Goal: Transaction & Acquisition: Purchase product/service

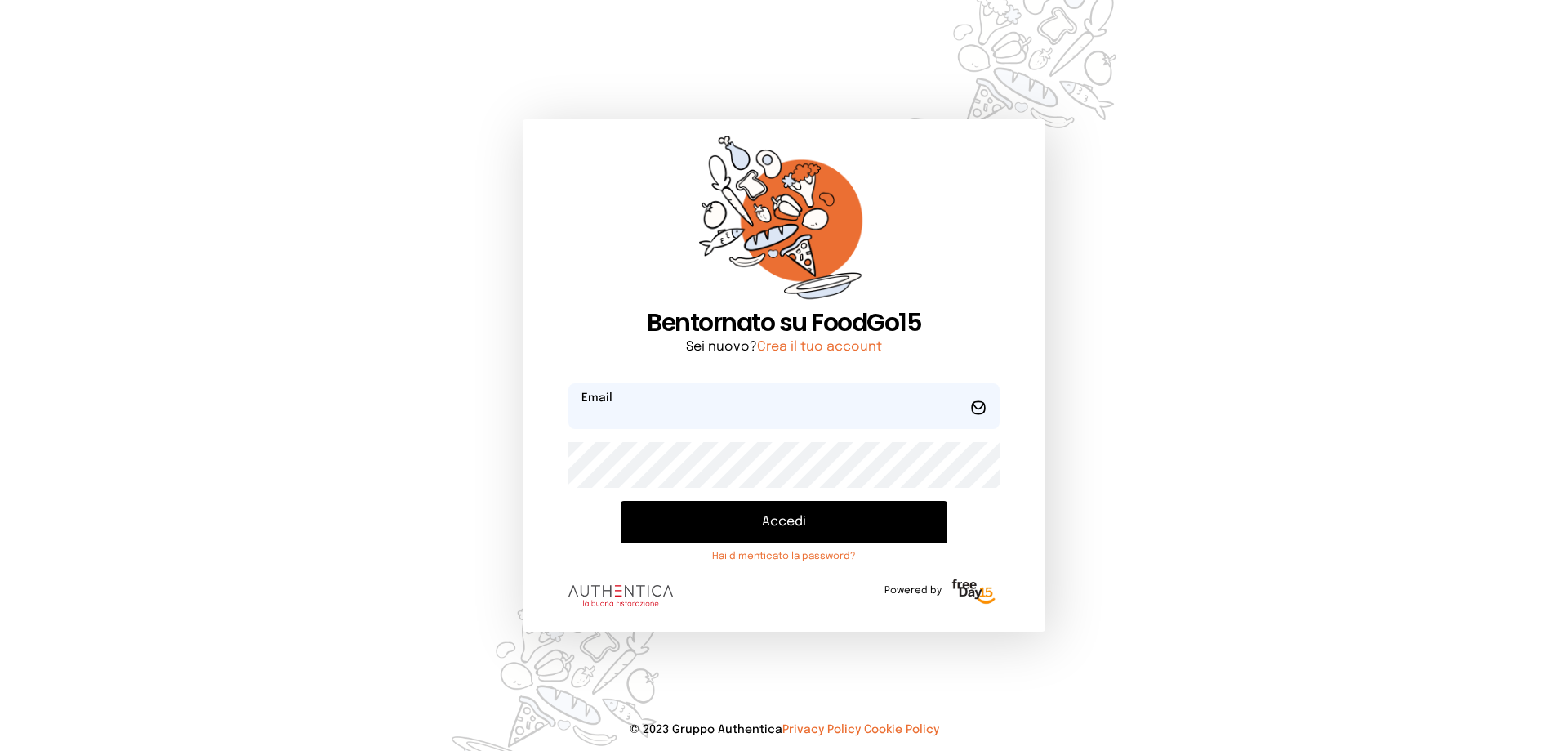
type input "**********"
click at [786, 523] on button "Accedi" at bounding box center [784, 523] width 327 height 43
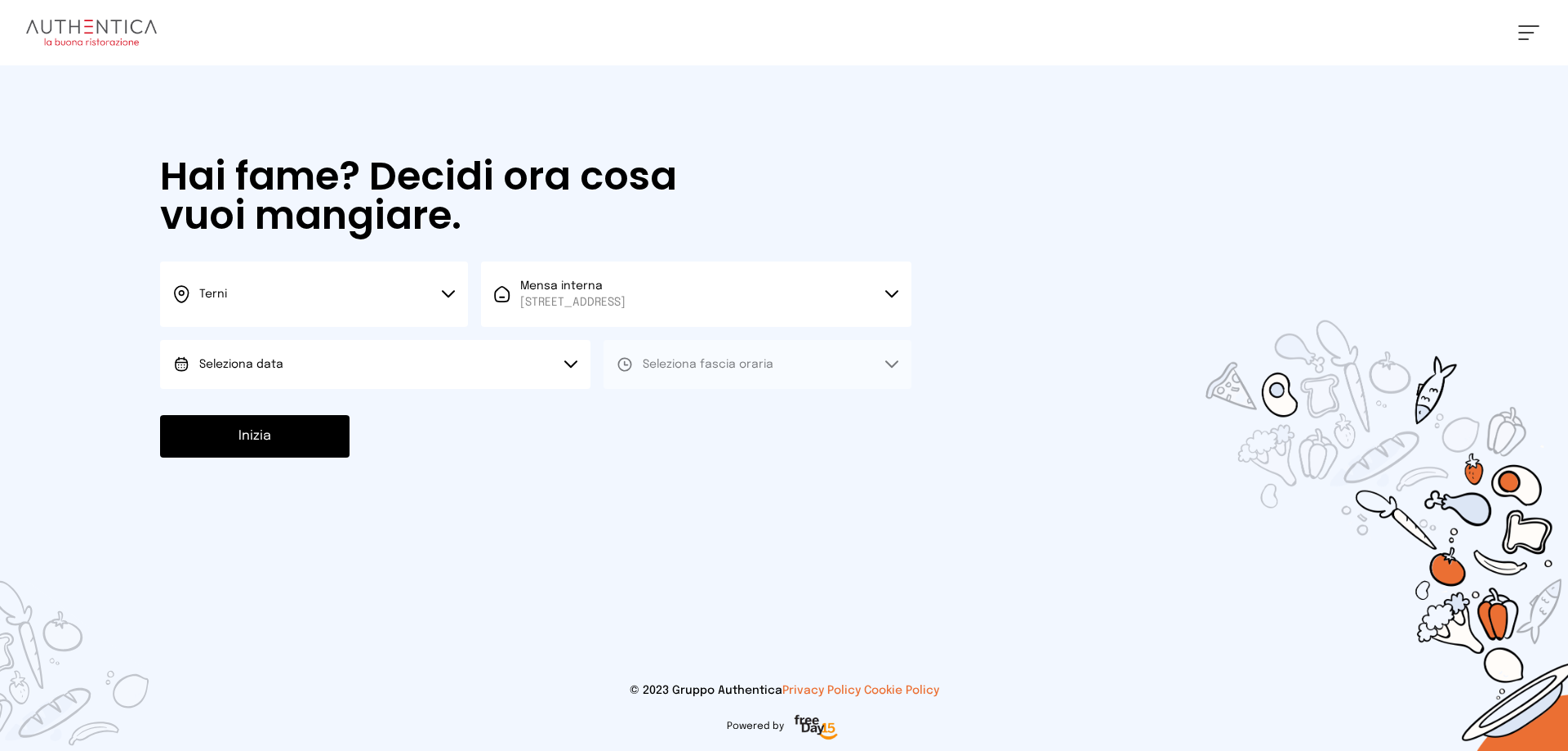
click at [305, 361] on button "Seleziona data" at bounding box center [375, 365] width 430 height 49
drag, startPoint x: 267, startPoint y: 410, endPoint x: 549, endPoint y: 376, distance: 284.0
click at [293, 404] on li "[DATE], [DATE]" at bounding box center [375, 410] width 430 height 43
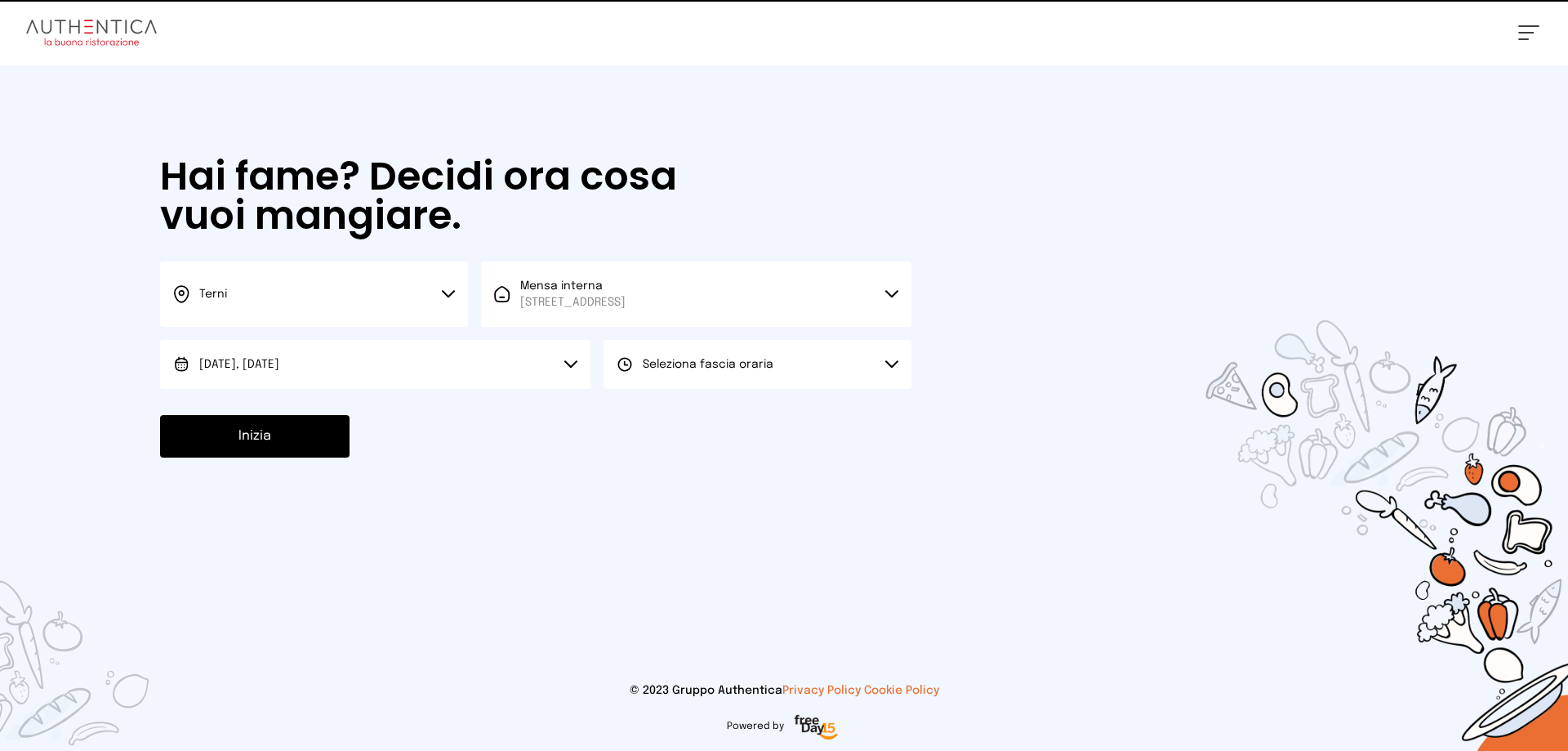
click at [640, 377] on button "Seleziona fascia oraria" at bounding box center [757, 365] width 308 height 49
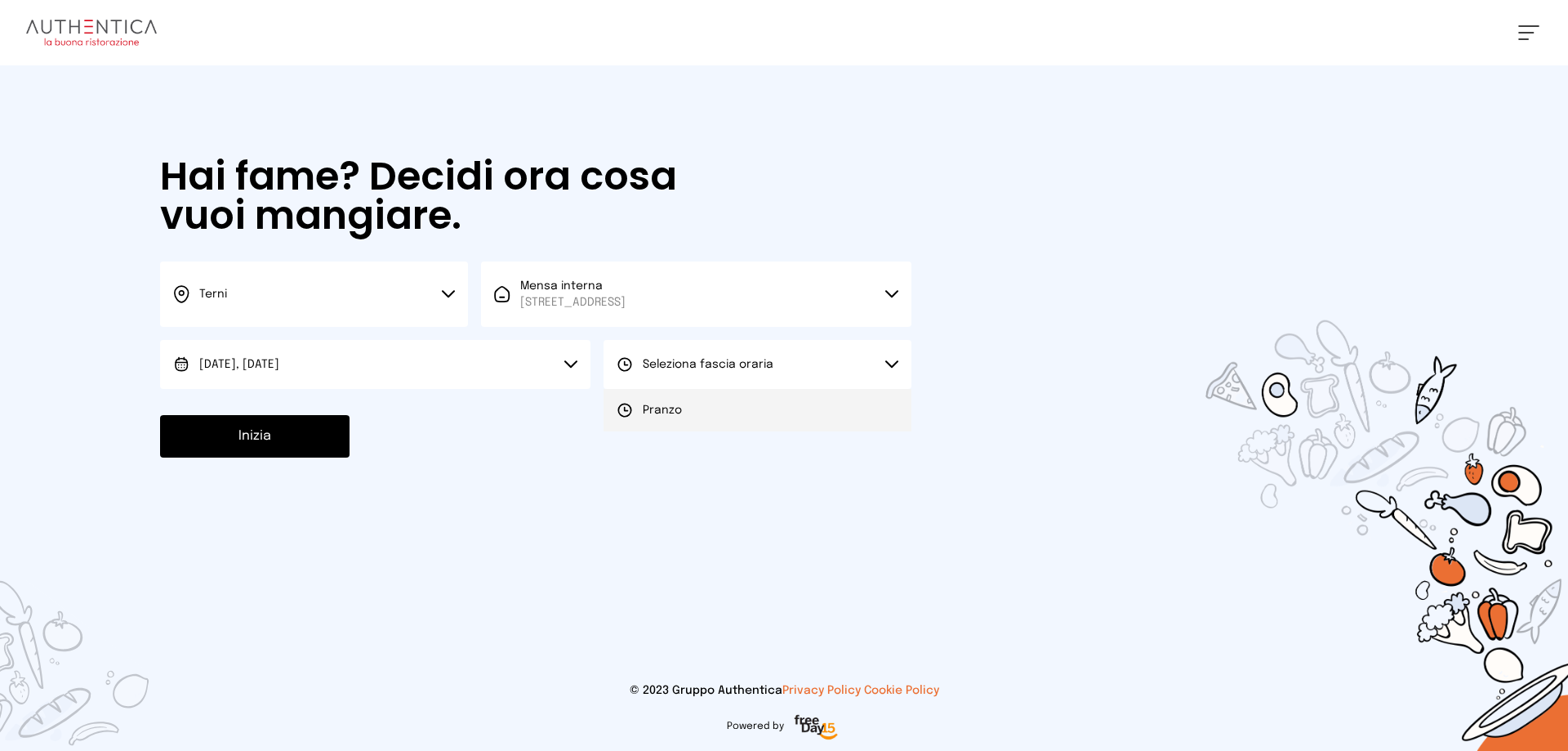
click at [657, 412] on span "Pranzo" at bounding box center [663, 410] width 39 height 16
click at [320, 435] on button "Inizia" at bounding box center [255, 436] width 190 height 43
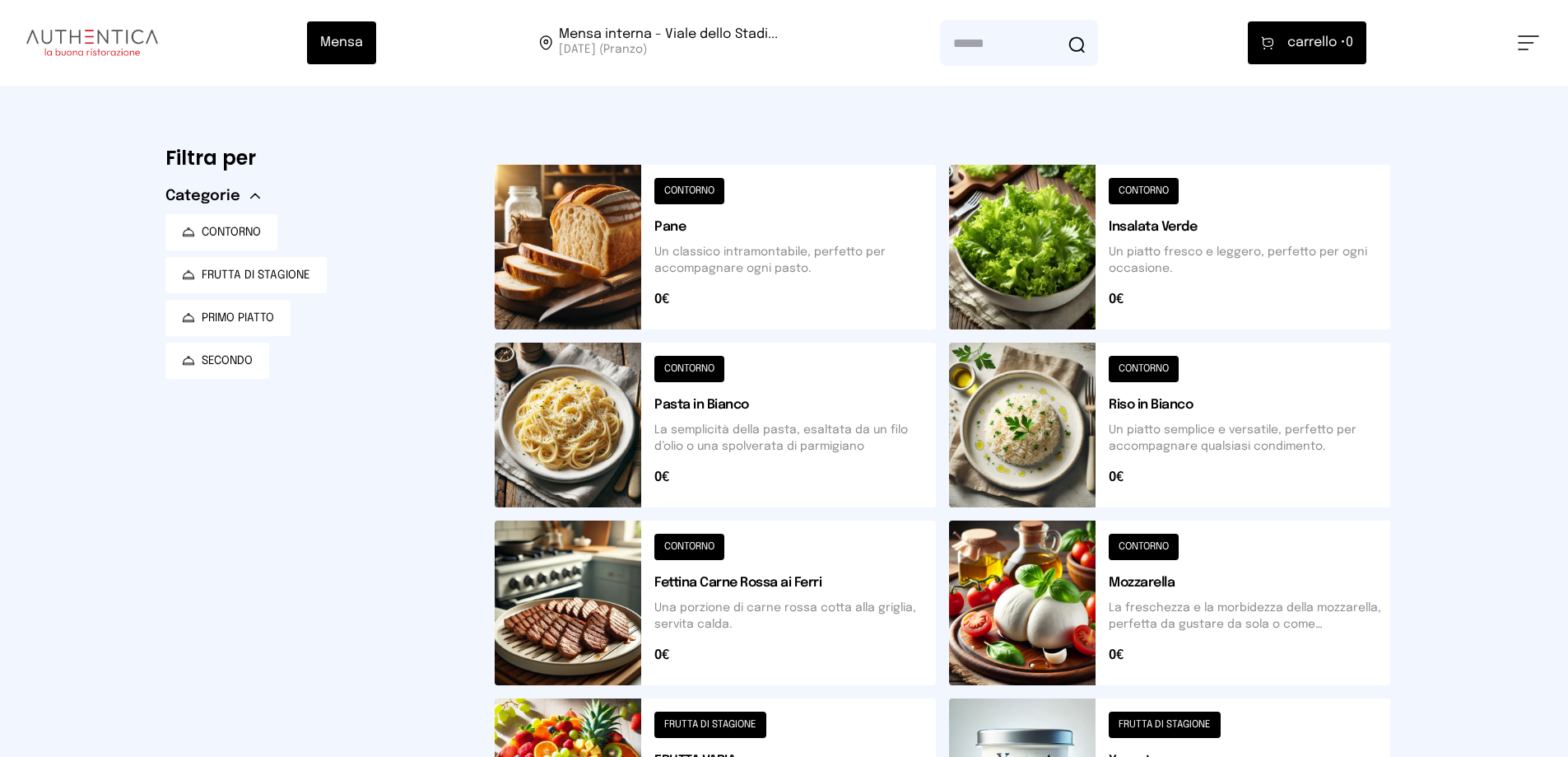
scroll to position [557, 0]
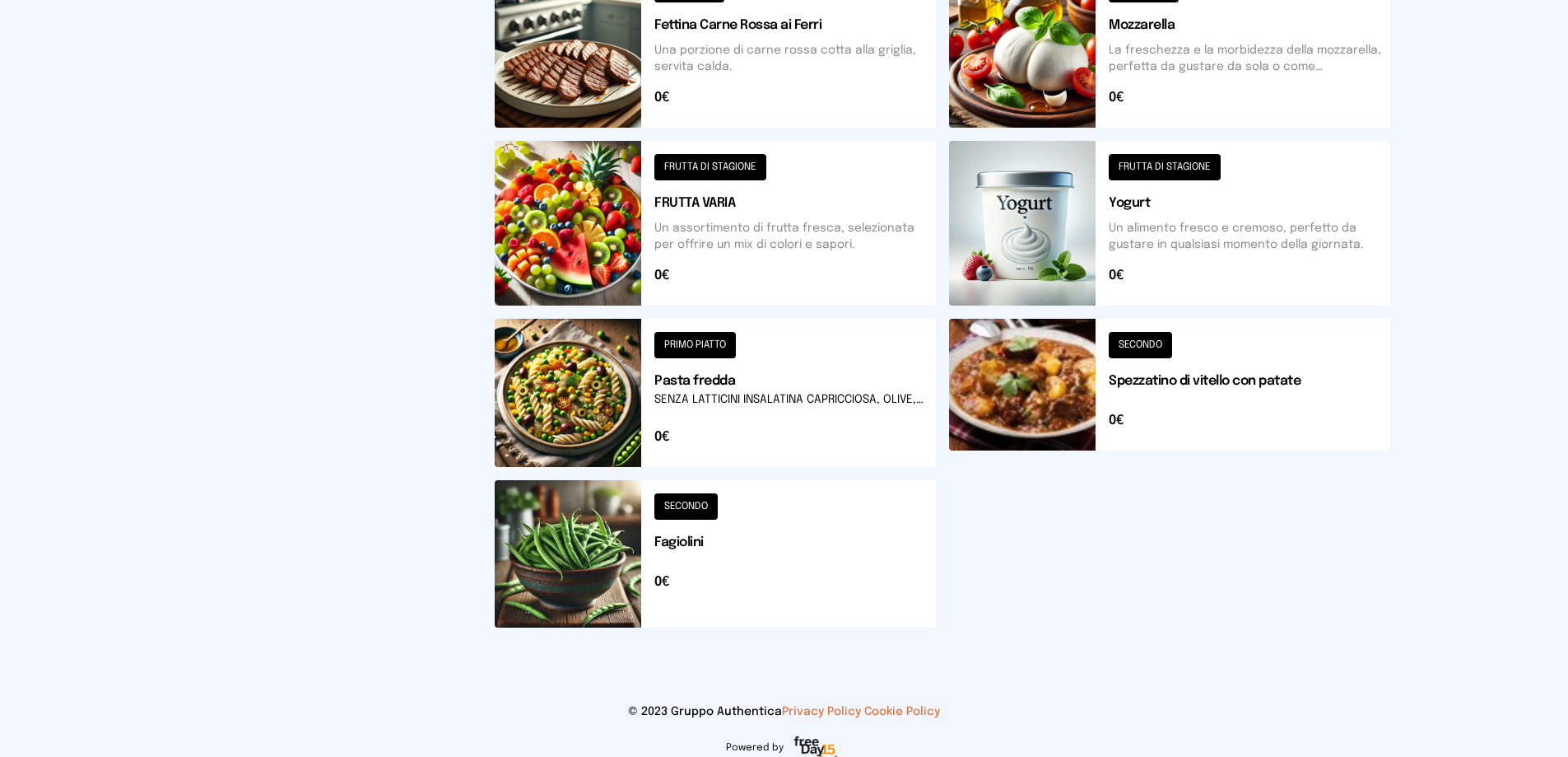
click at [647, 198] on button at bounding box center [715, 223] width 441 height 165
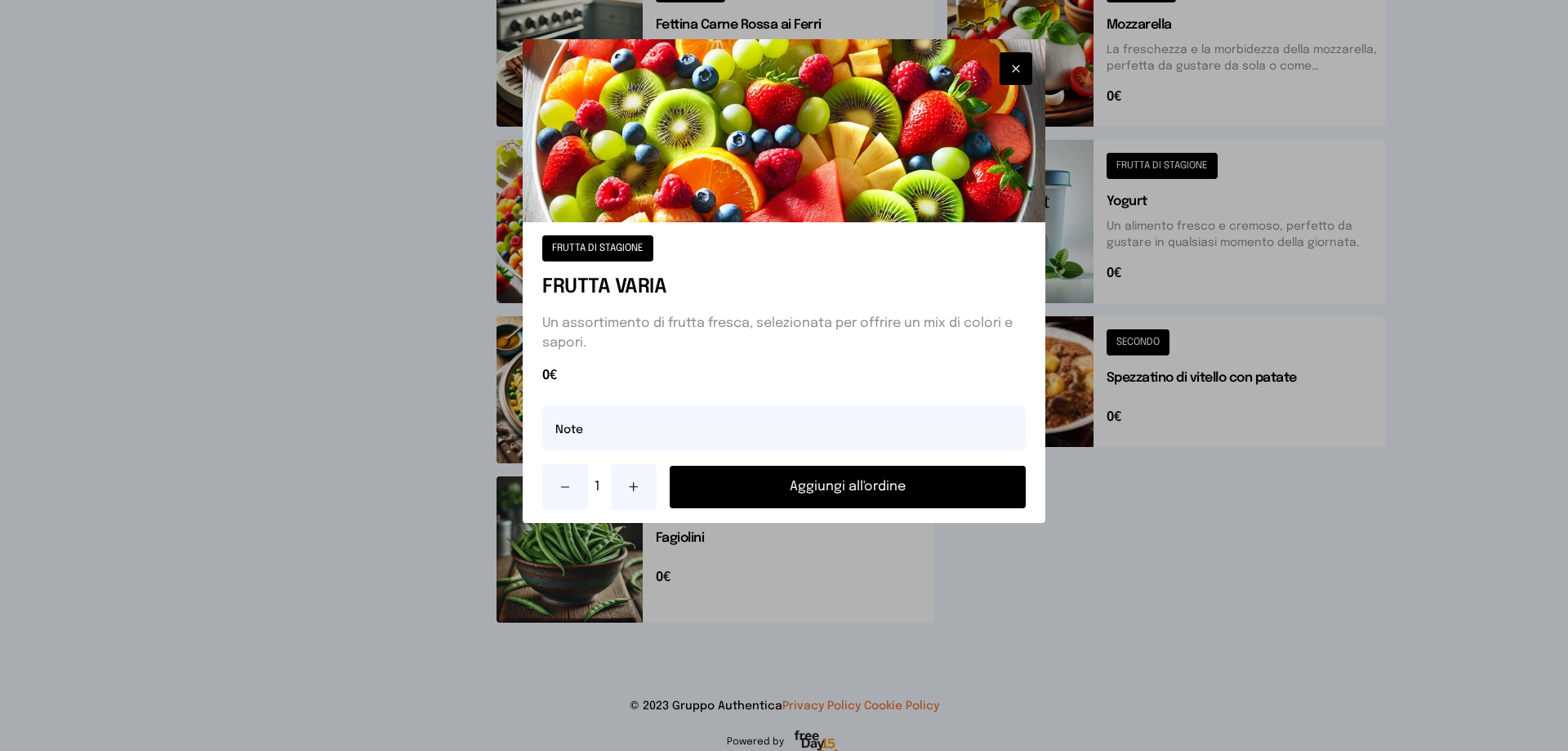
click at [827, 488] on button "Aggiungi all'ordine" at bounding box center [848, 487] width 356 height 43
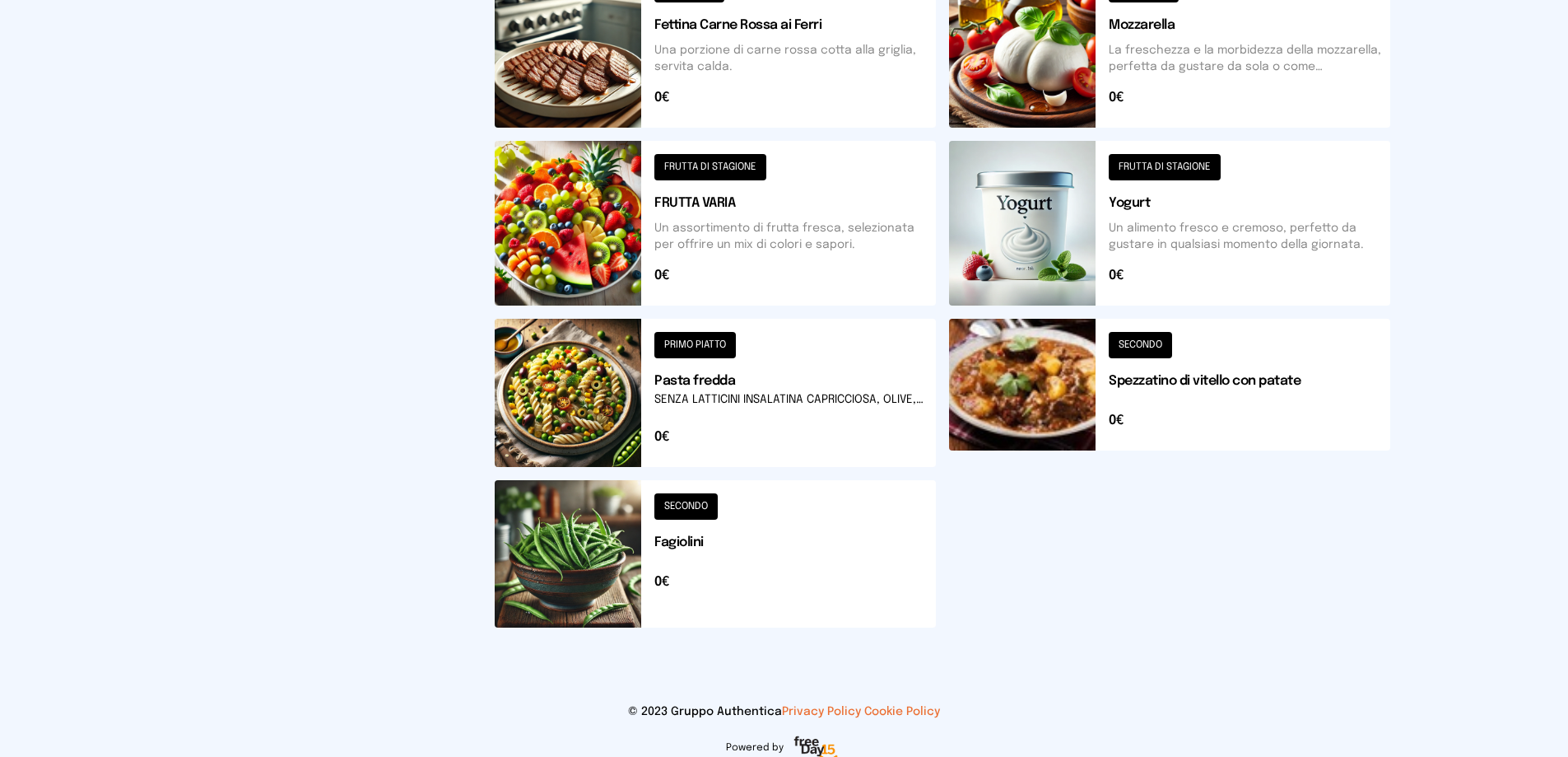
click at [1121, 251] on button at bounding box center [1170, 223] width 441 height 165
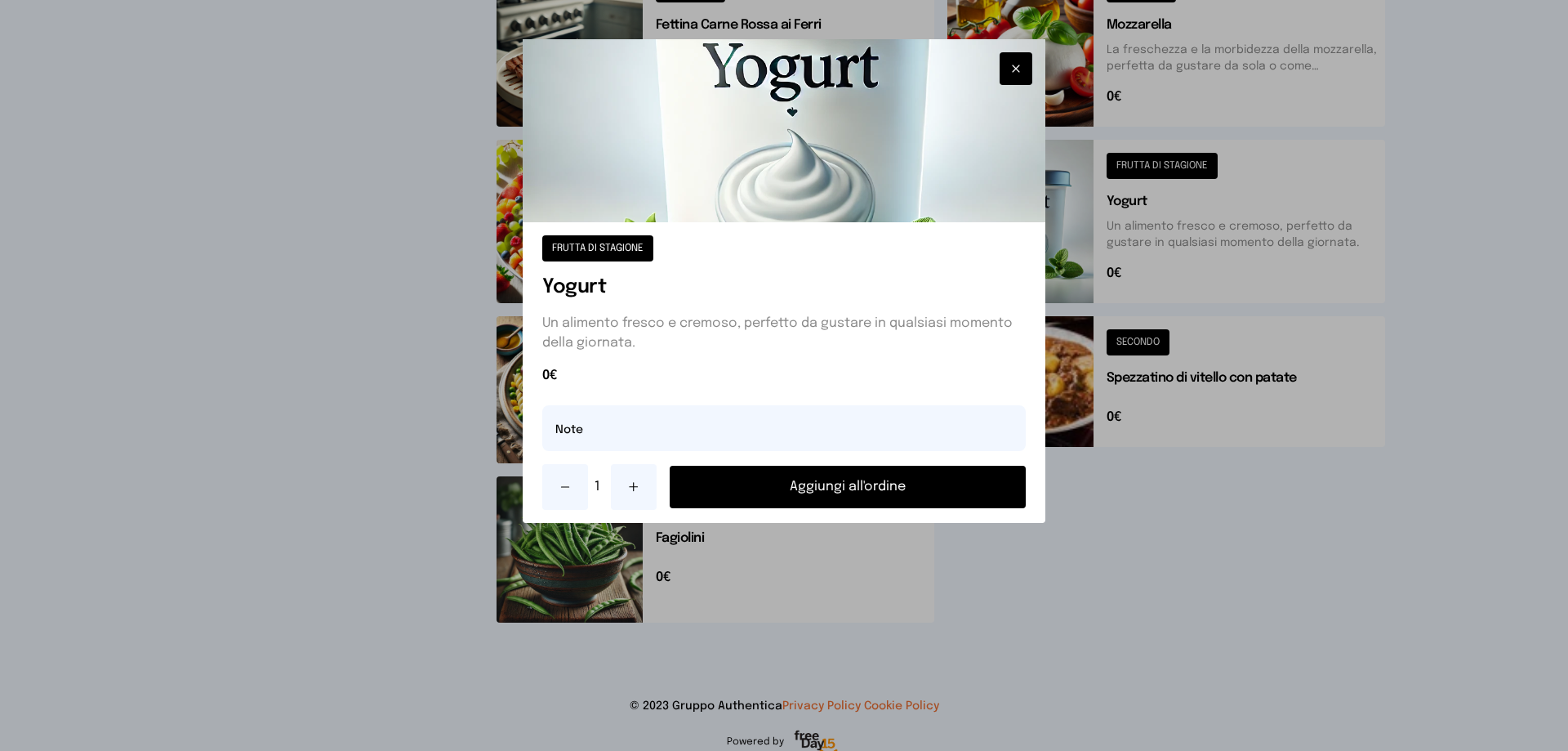
click at [963, 490] on button "Aggiungi all'ordine" at bounding box center [848, 487] width 356 height 43
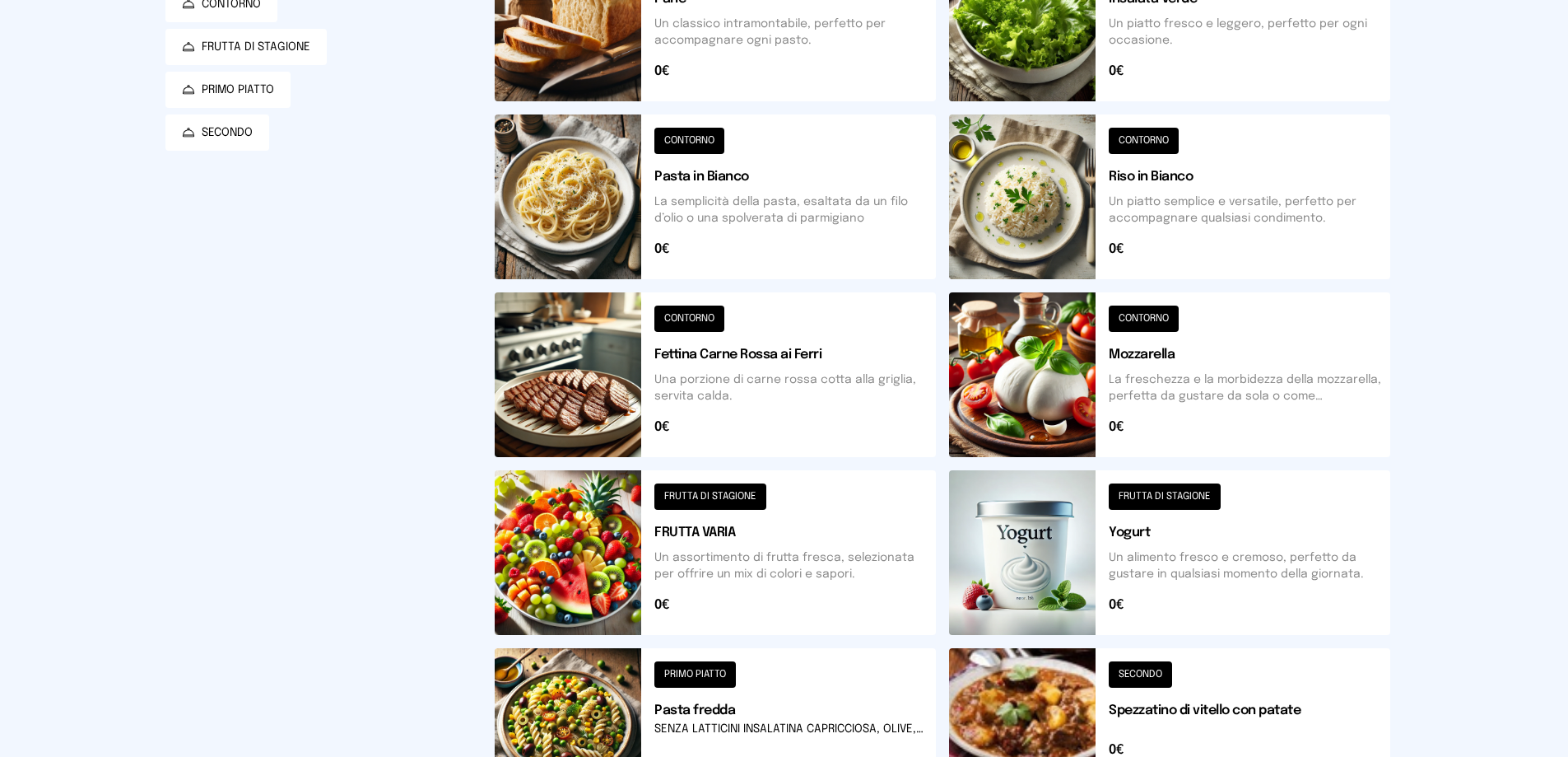
scroll to position [573, 0]
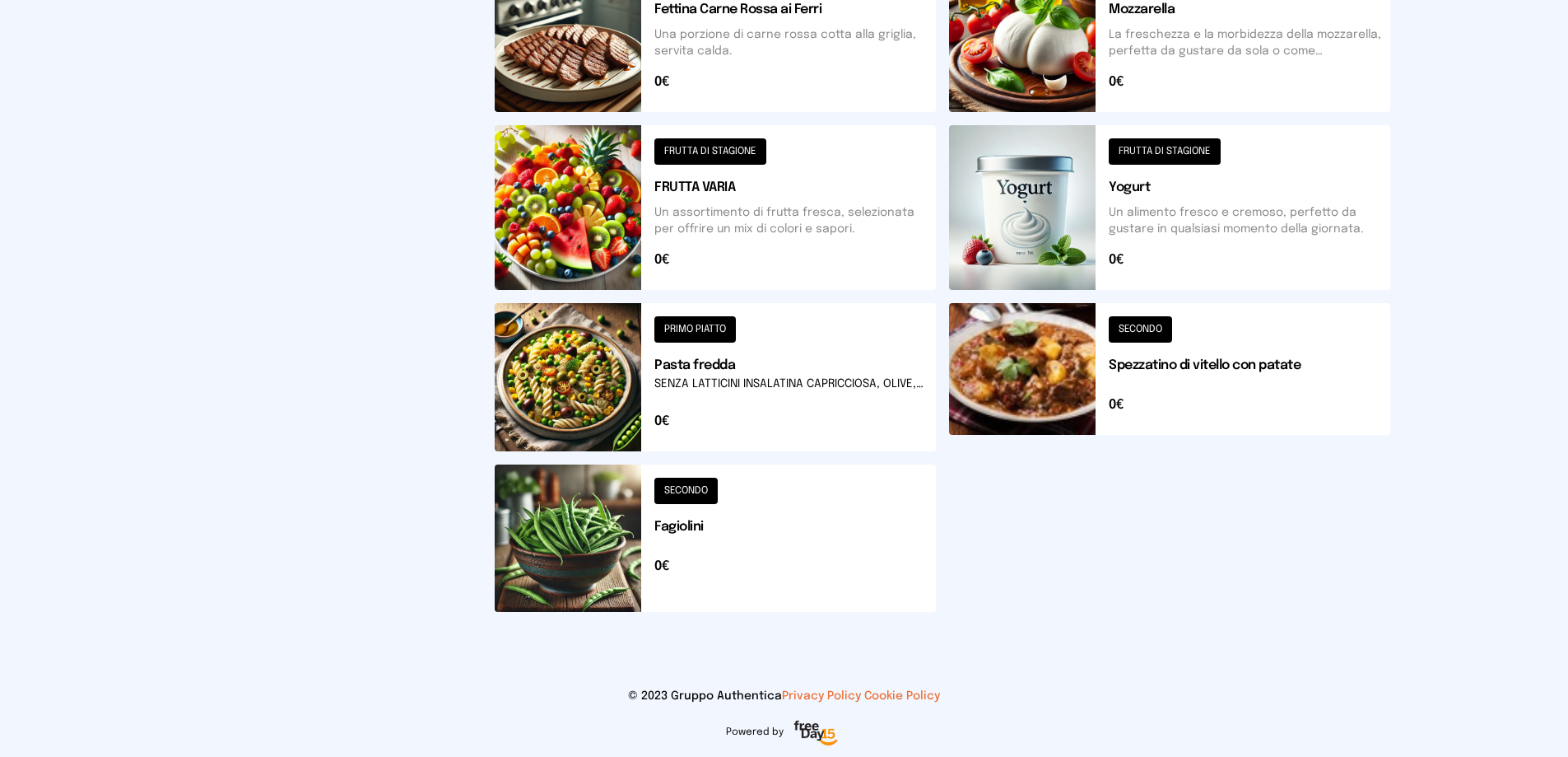
click at [1062, 377] on button at bounding box center [1170, 377] width 441 height 148
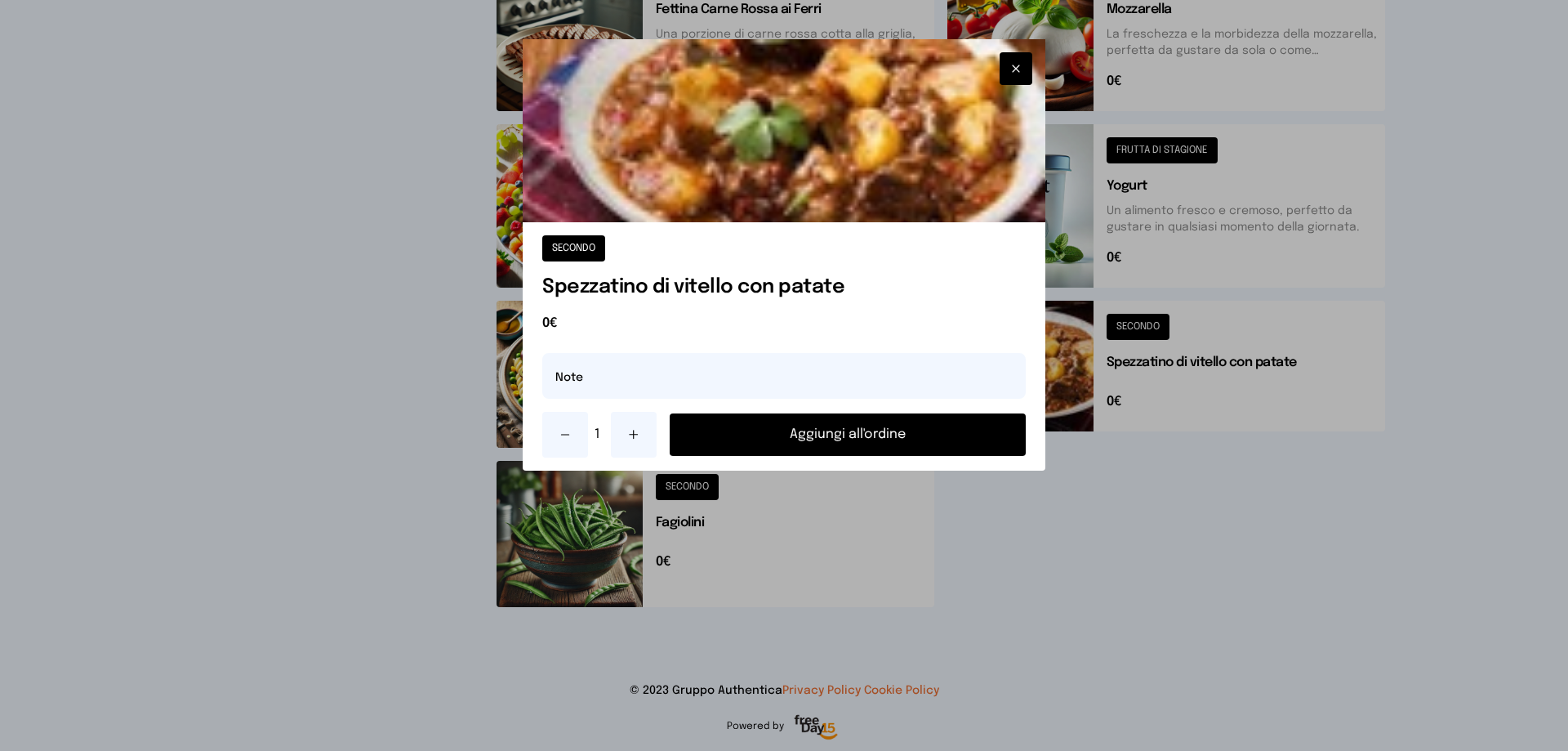
click at [992, 439] on button "Aggiungi all'ordine" at bounding box center [848, 435] width 356 height 43
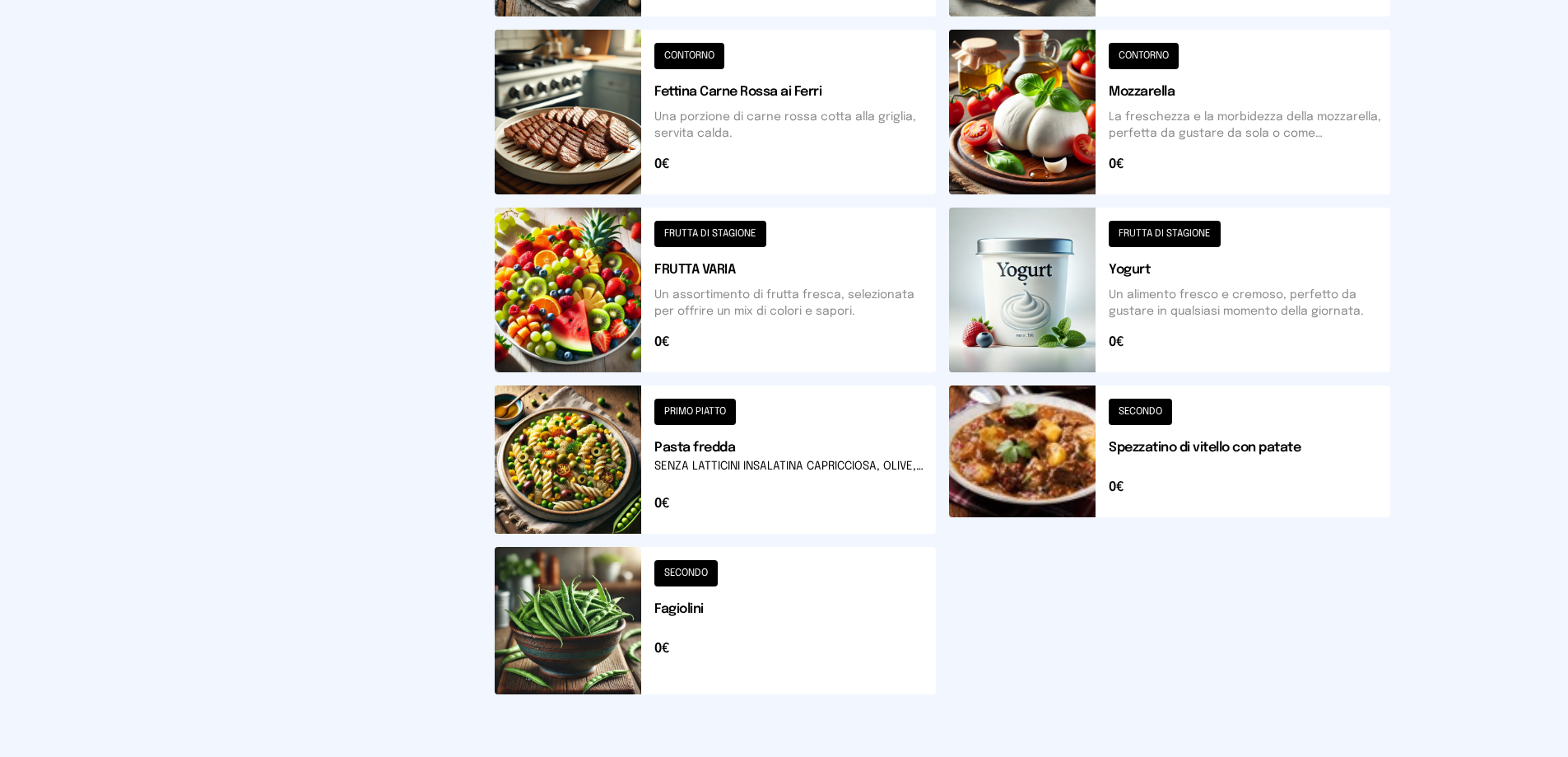
scroll to position [79, 0]
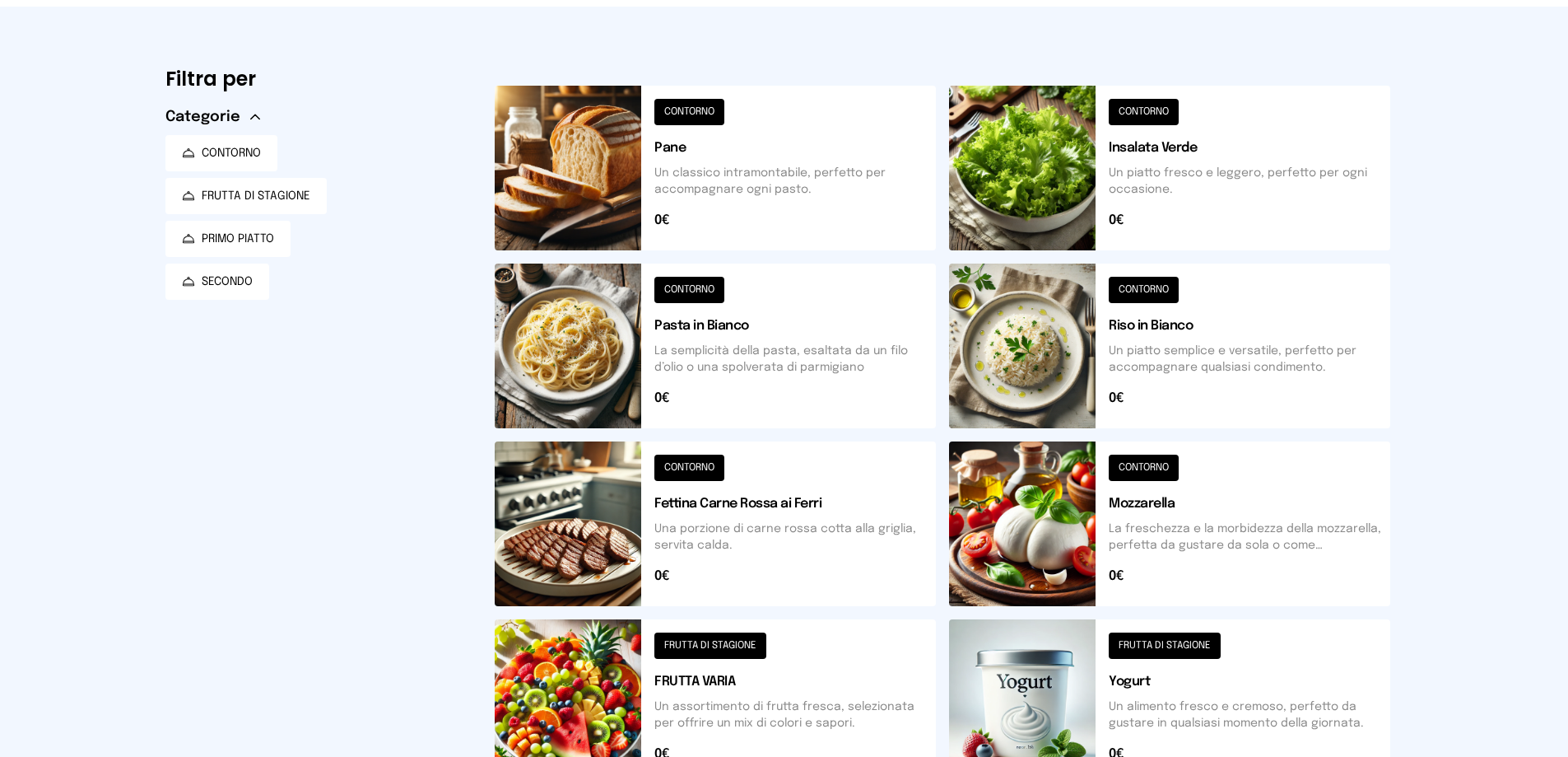
click at [1160, 164] on button at bounding box center [1170, 167] width 441 height 165
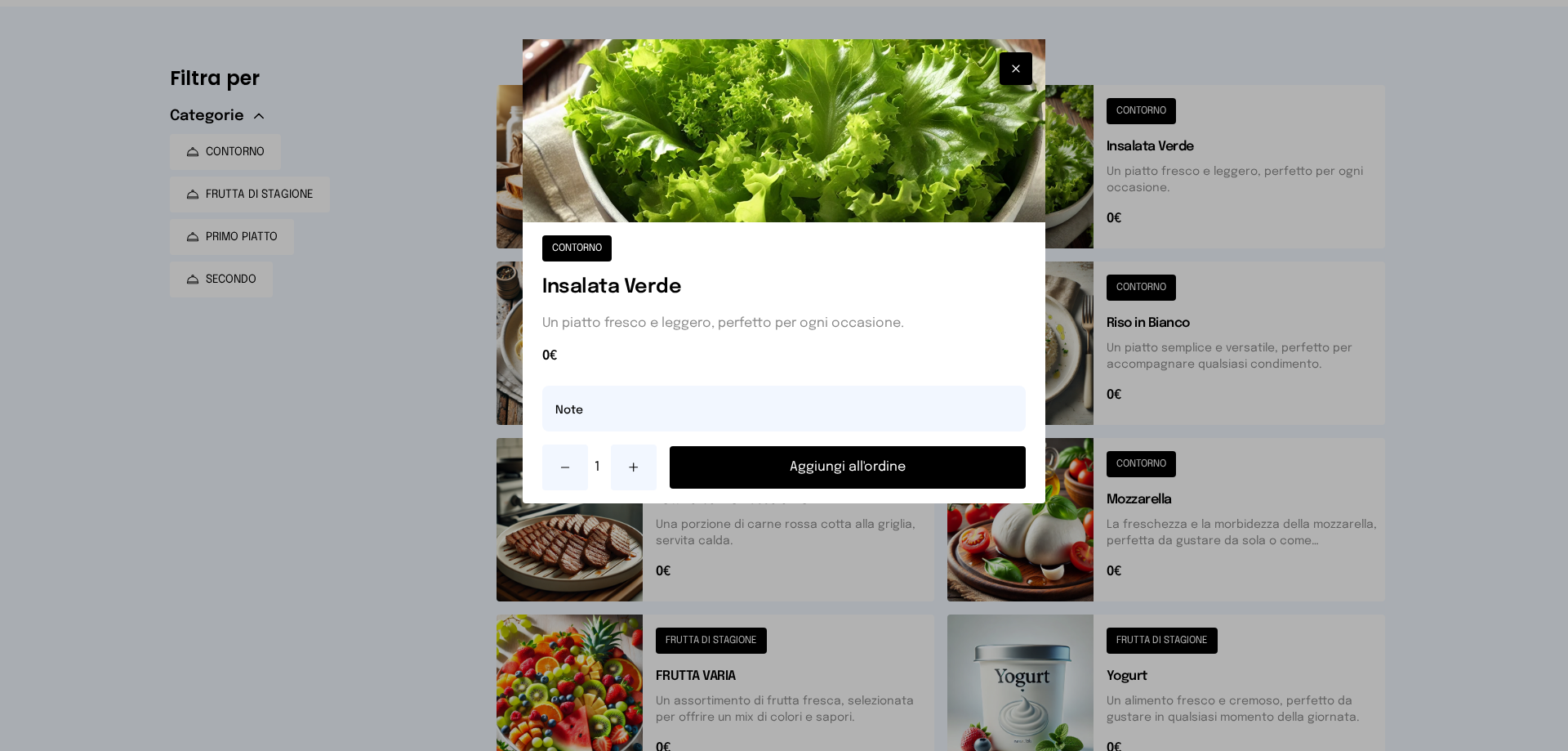
click at [834, 474] on button "Aggiungi all'ordine" at bounding box center [848, 468] width 356 height 43
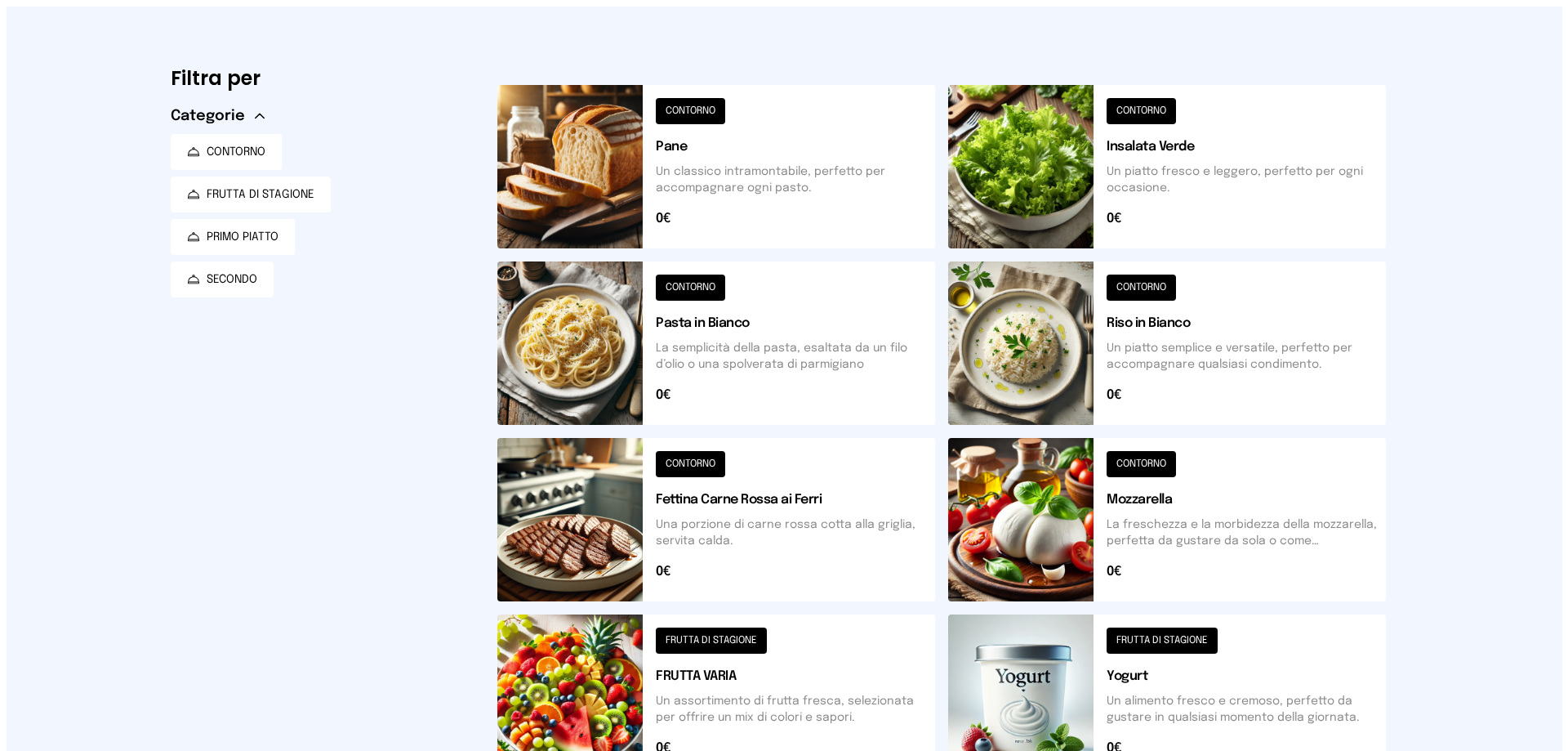
scroll to position [0, 0]
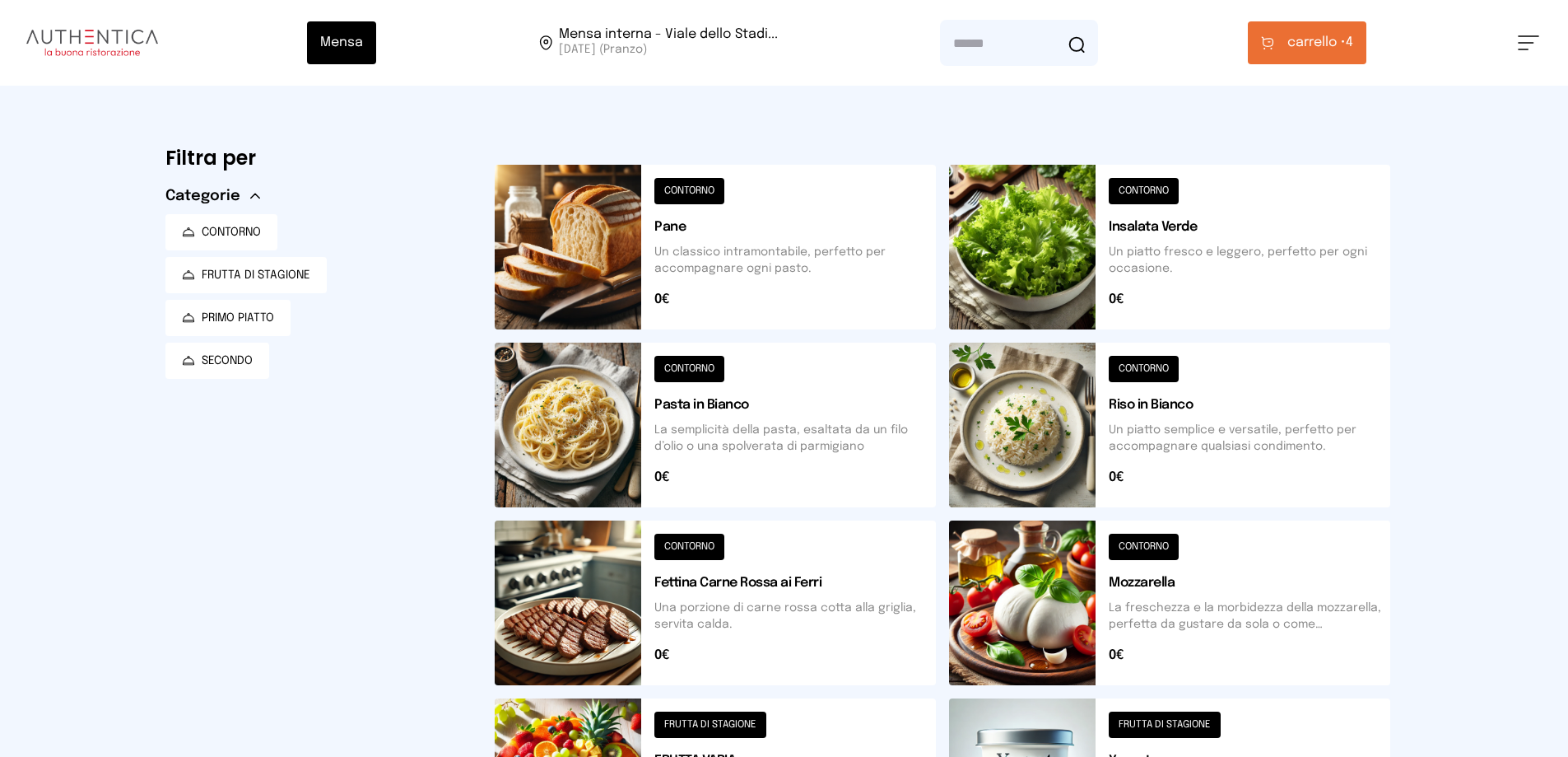
click at [1320, 36] on span "carrello •" at bounding box center [1316, 43] width 59 height 20
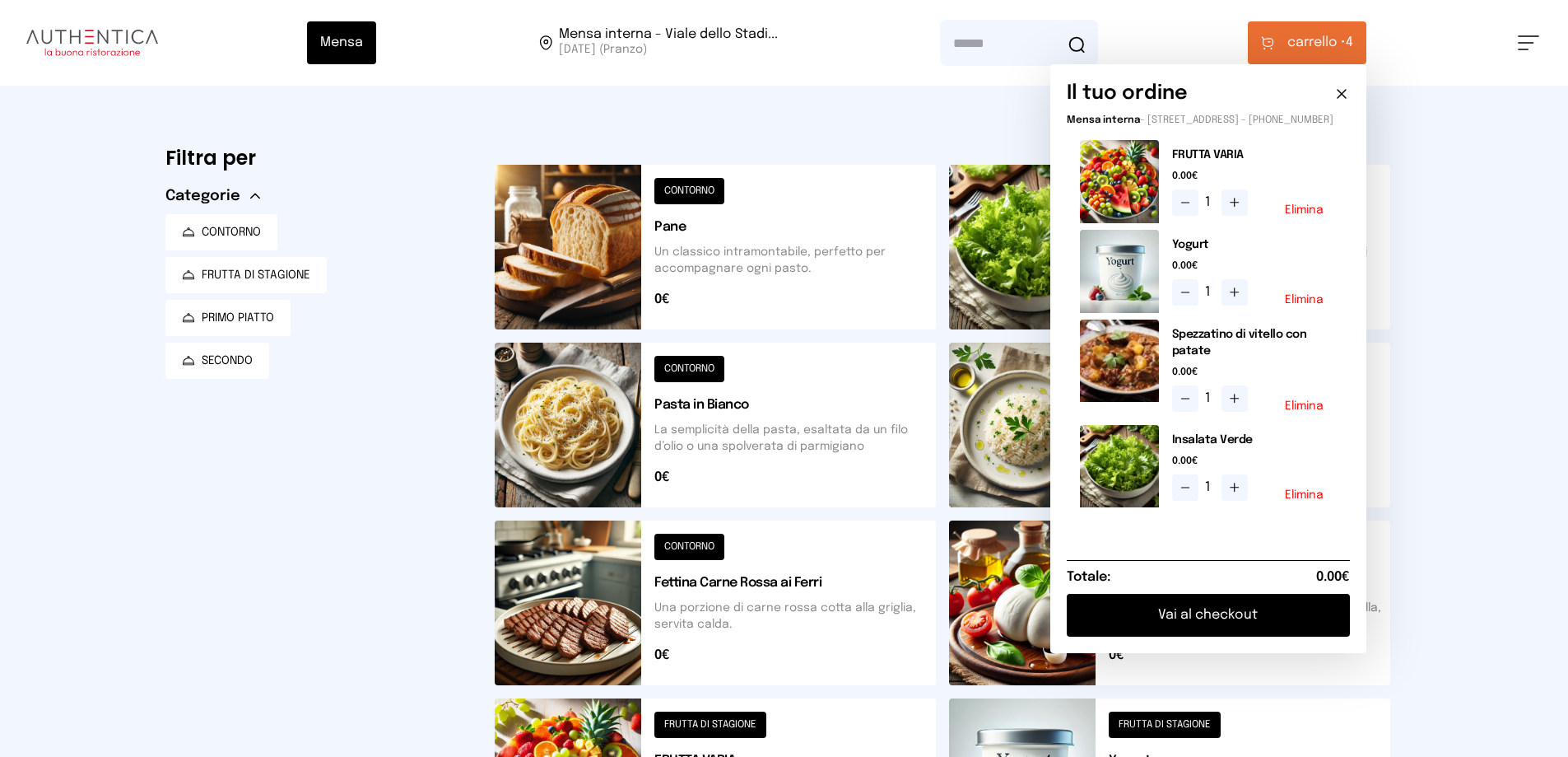
click at [1107, 619] on button "Vai al checkout" at bounding box center [1209, 615] width 283 height 43
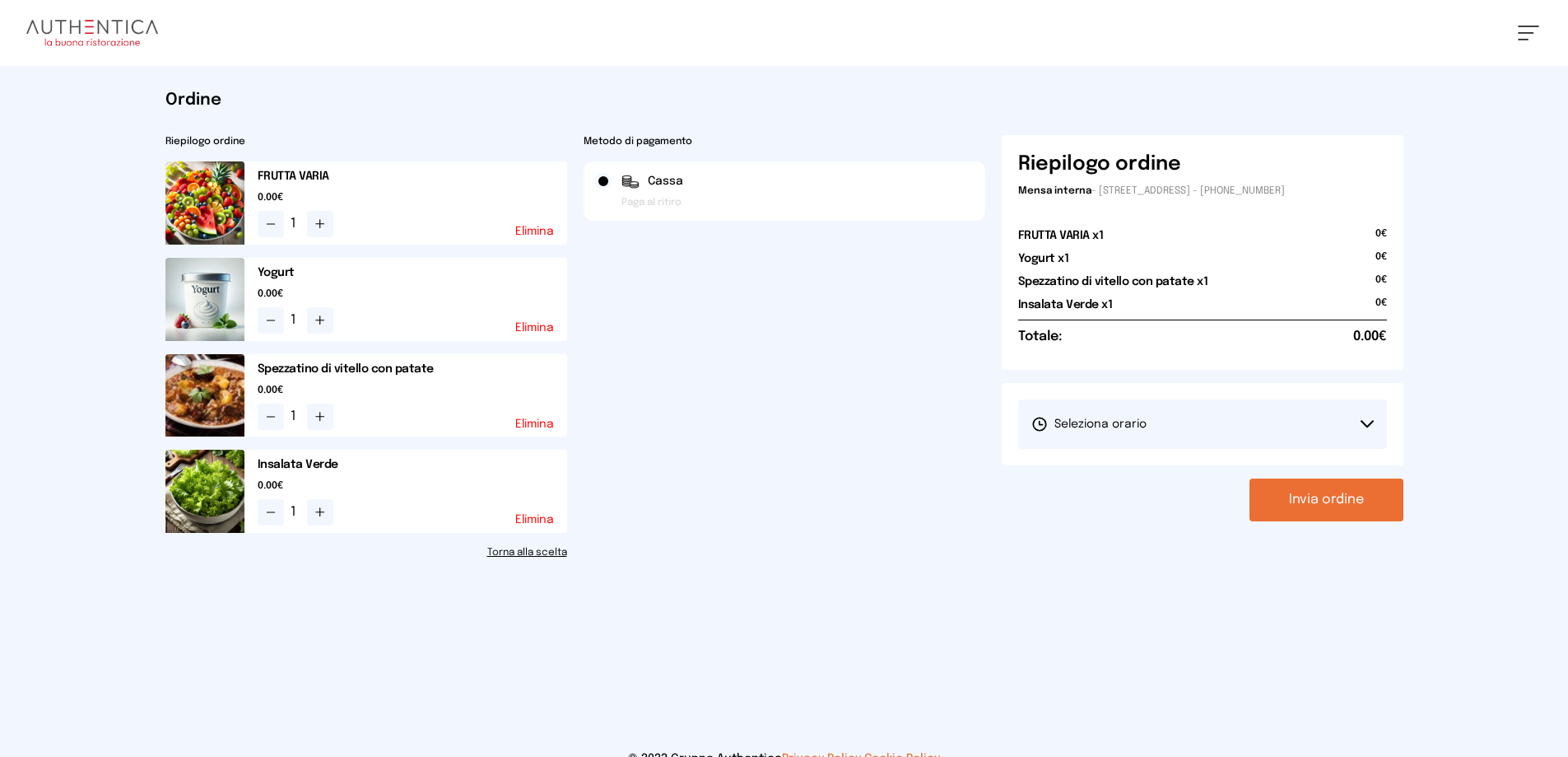
click at [1085, 422] on span "Seleziona orario" at bounding box center [1089, 424] width 115 height 17
drag, startPoint x: 1062, startPoint y: 476, endPoint x: 1086, endPoint y: 472, distance: 24.3
click at [1065, 478] on span "1° Turno (13:00 - 15:00)" at bounding box center [1094, 470] width 124 height 17
click at [1296, 511] on button "Invia ordine" at bounding box center [1326, 500] width 154 height 43
